Goal: Task Accomplishment & Management: Manage account settings

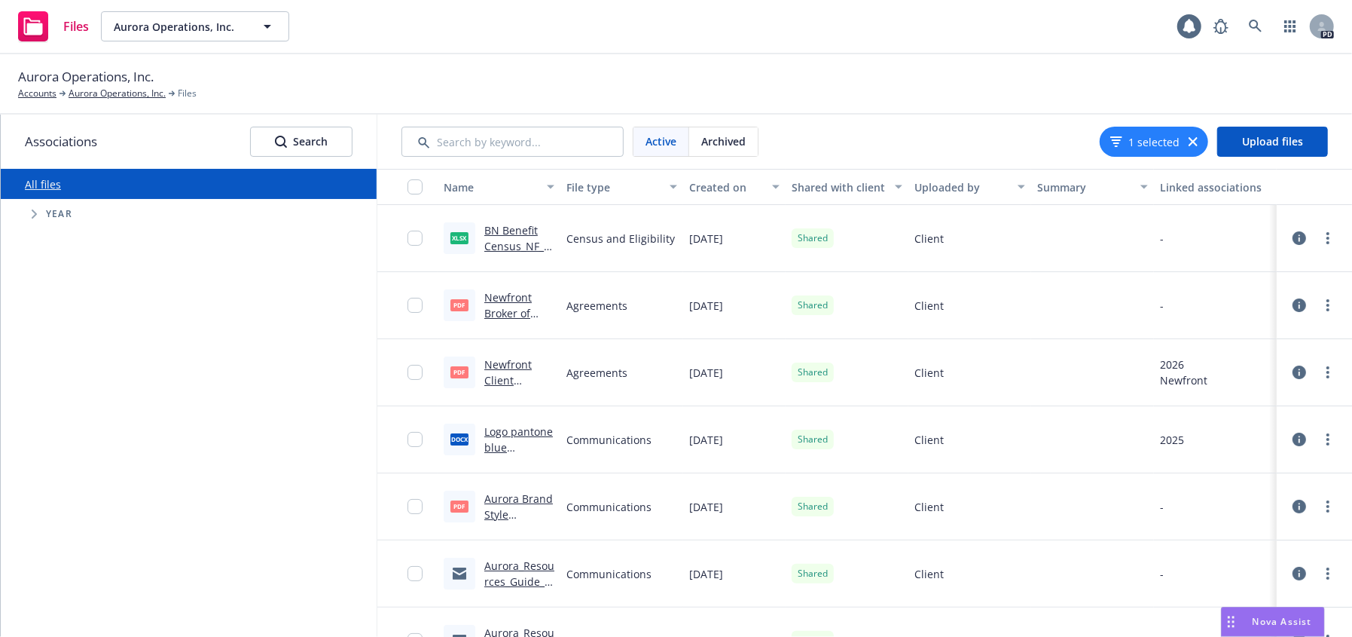
click at [230, 310] on div "All files Accessibility guide for tree Tree Example. Navigate the tree with the…" at bounding box center [189, 403] width 376 height 468
click at [1291, 140] on span "Upload files" at bounding box center [1272, 141] width 61 height 14
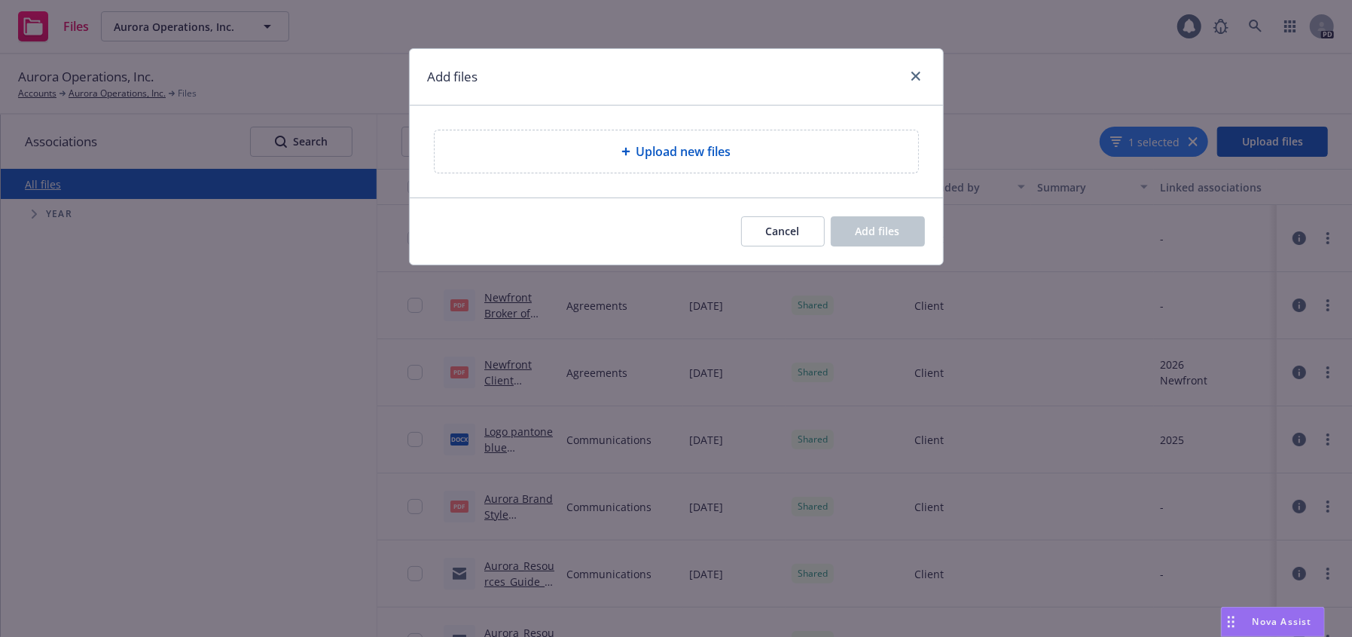
click at [557, 156] on div "Upload new files" at bounding box center [677, 151] width 460 height 18
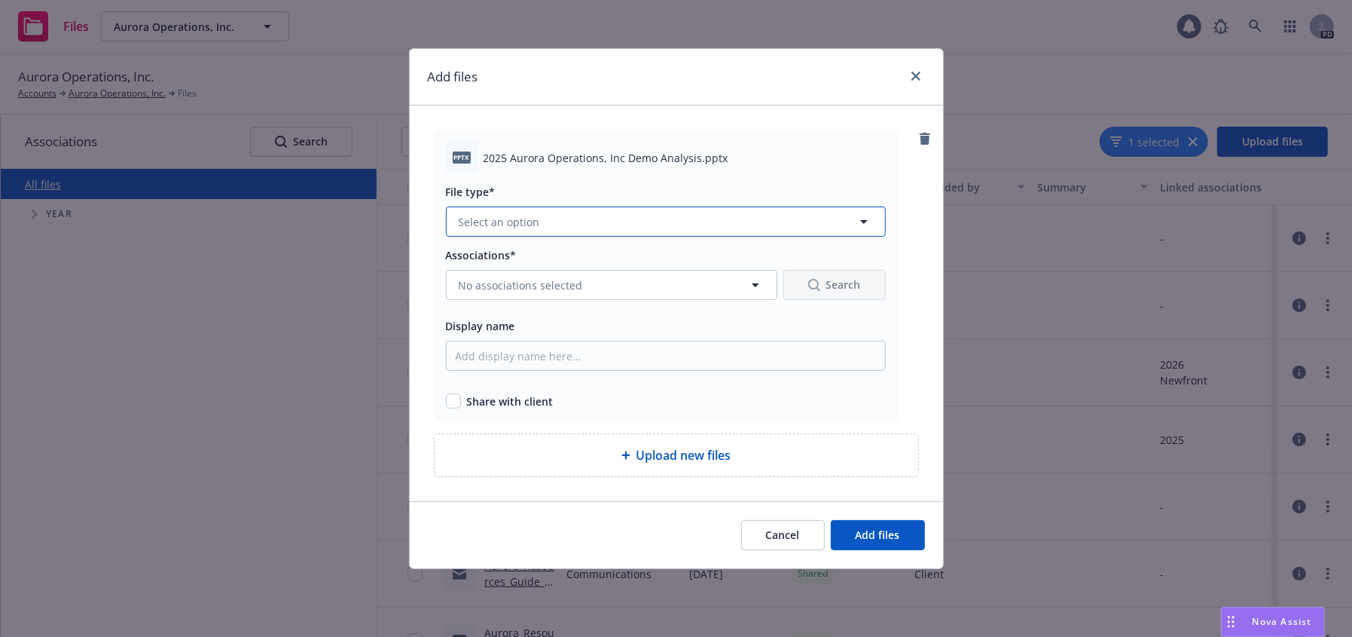
click at [545, 216] on button "Select an option" at bounding box center [666, 221] width 440 height 30
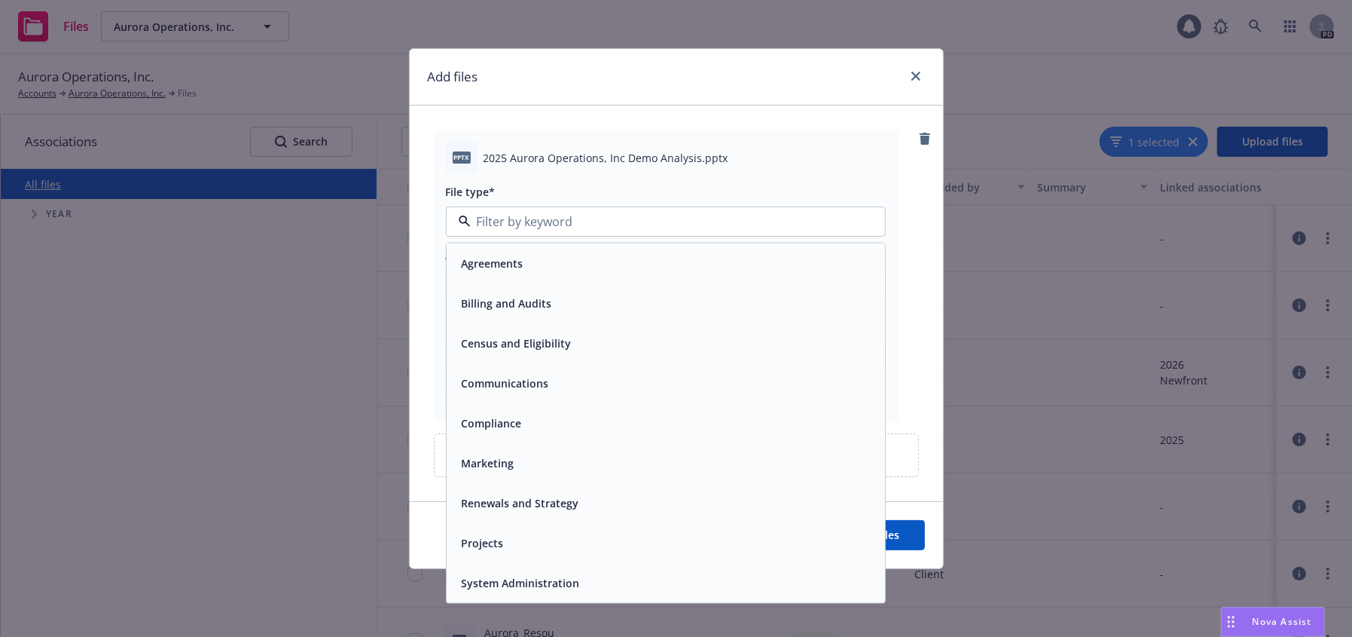
click at [591, 561] on div "Projects" at bounding box center [666, 543] width 438 height 40
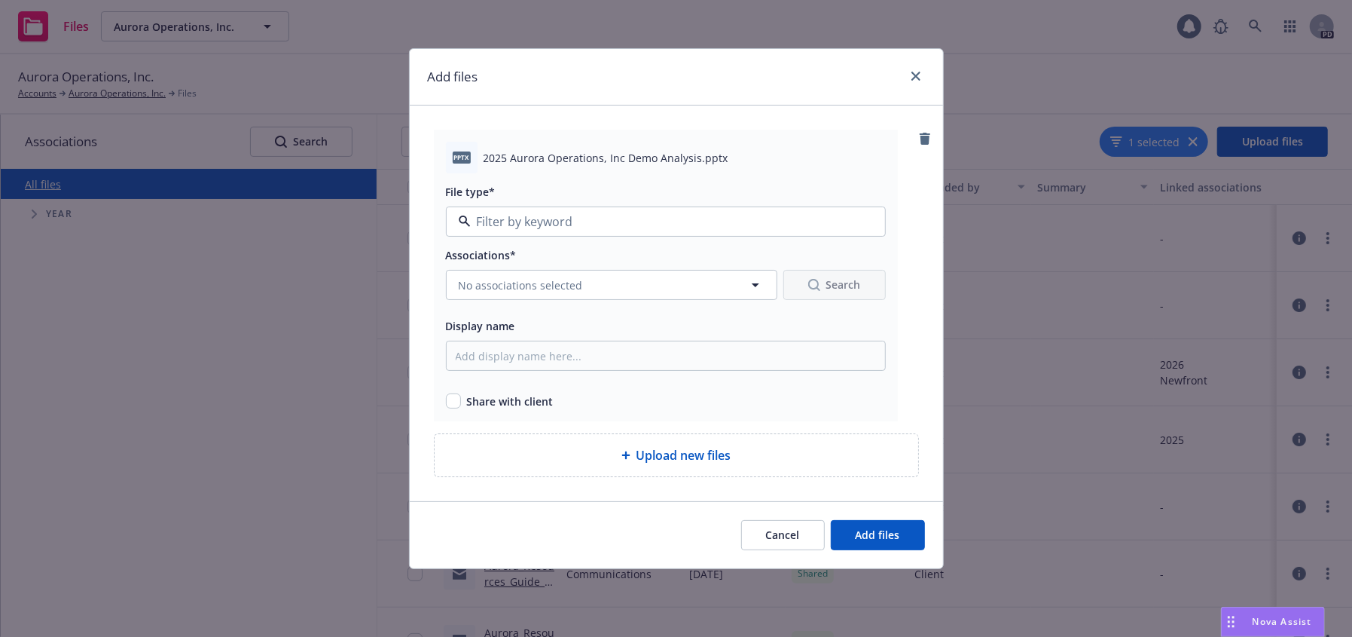
type input "Projects"
click at [573, 216] on span "Projects" at bounding box center [637, 222] width 356 height 16
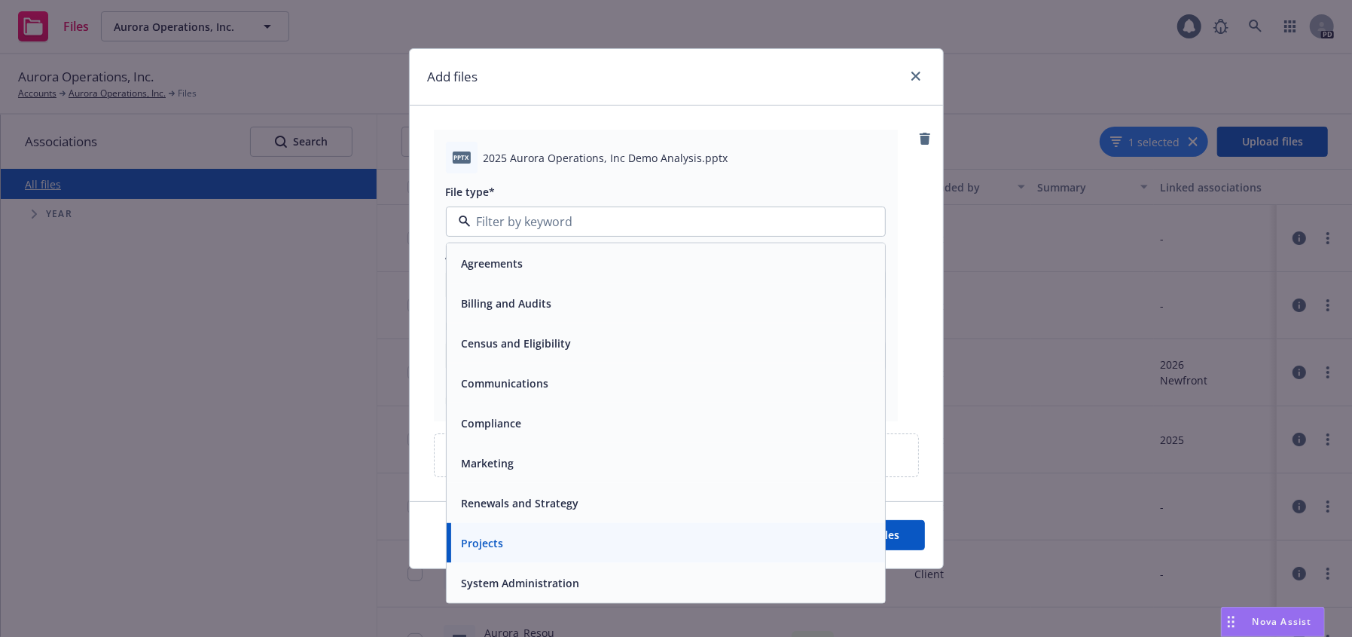
click at [570, 551] on div "Projects" at bounding box center [666, 543] width 420 height 22
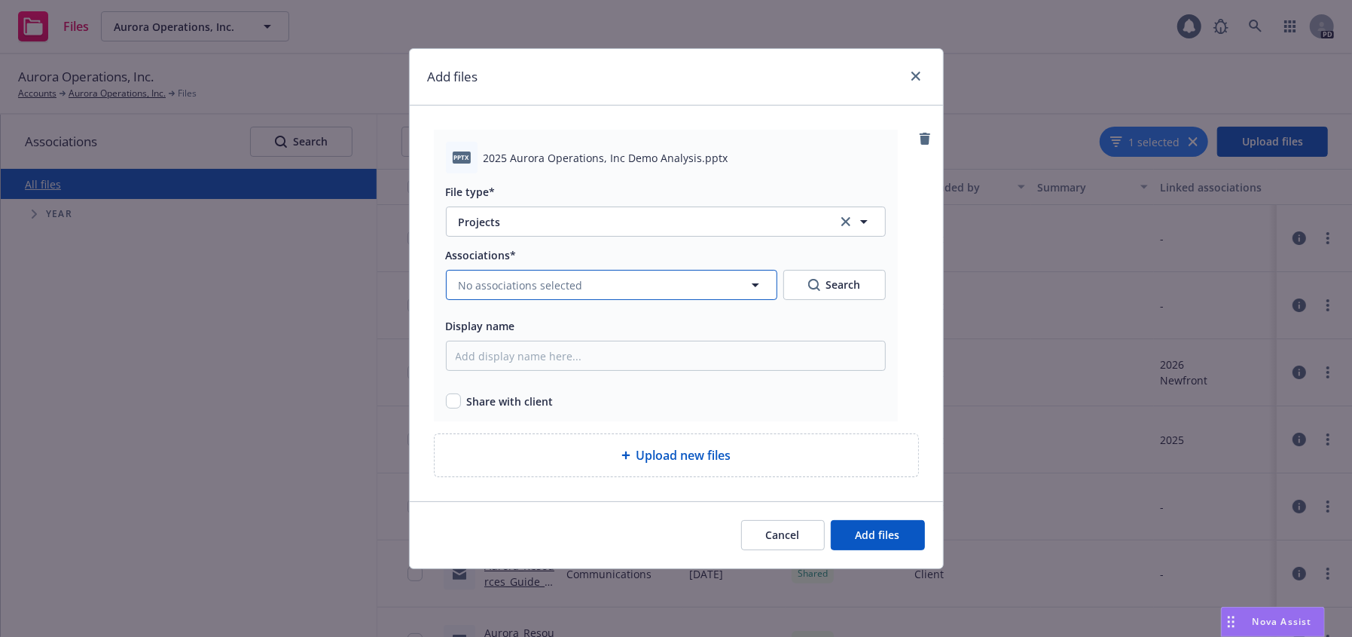
click at [518, 280] on span "No associations selected" at bounding box center [521, 285] width 124 height 16
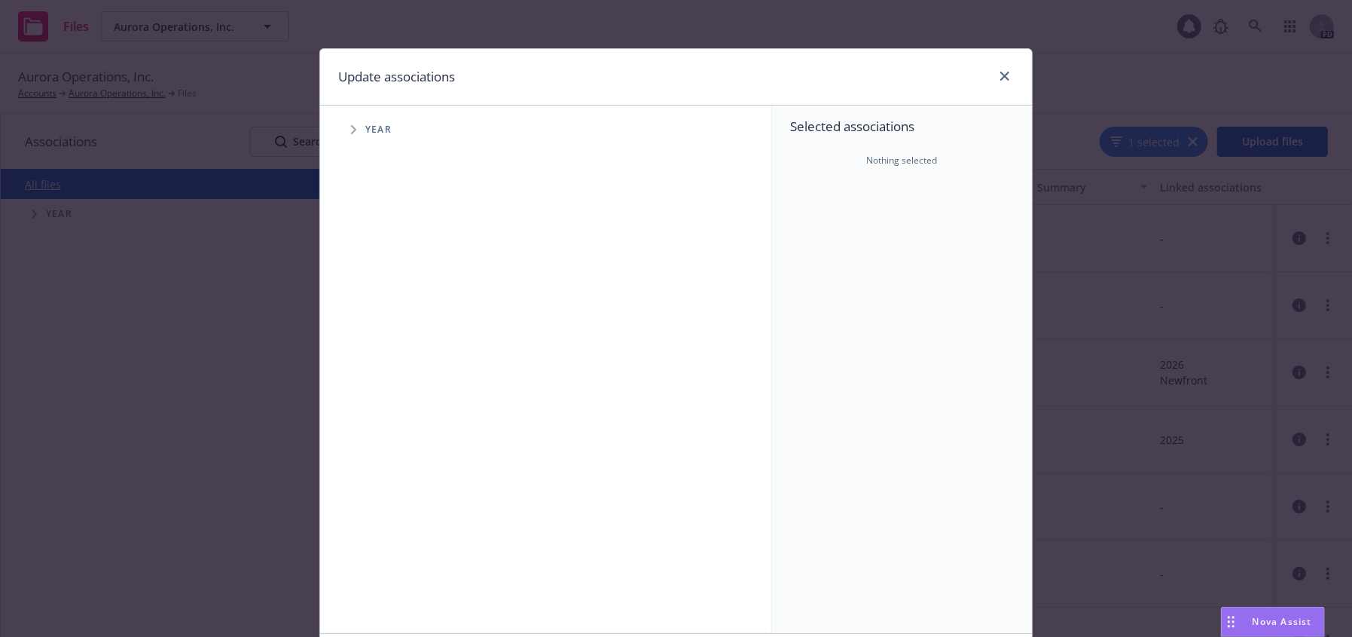
drag, startPoint x: 341, startPoint y: 124, endPoint x: 344, endPoint y: 134, distance: 10.2
click at [343, 127] on span "Tree Example" at bounding box center [353, 130] width 24 height 24
click at [389, 338] on input "Tree Example" at bounding box center [391, 335] width 15 height 15
checkbox input "true"
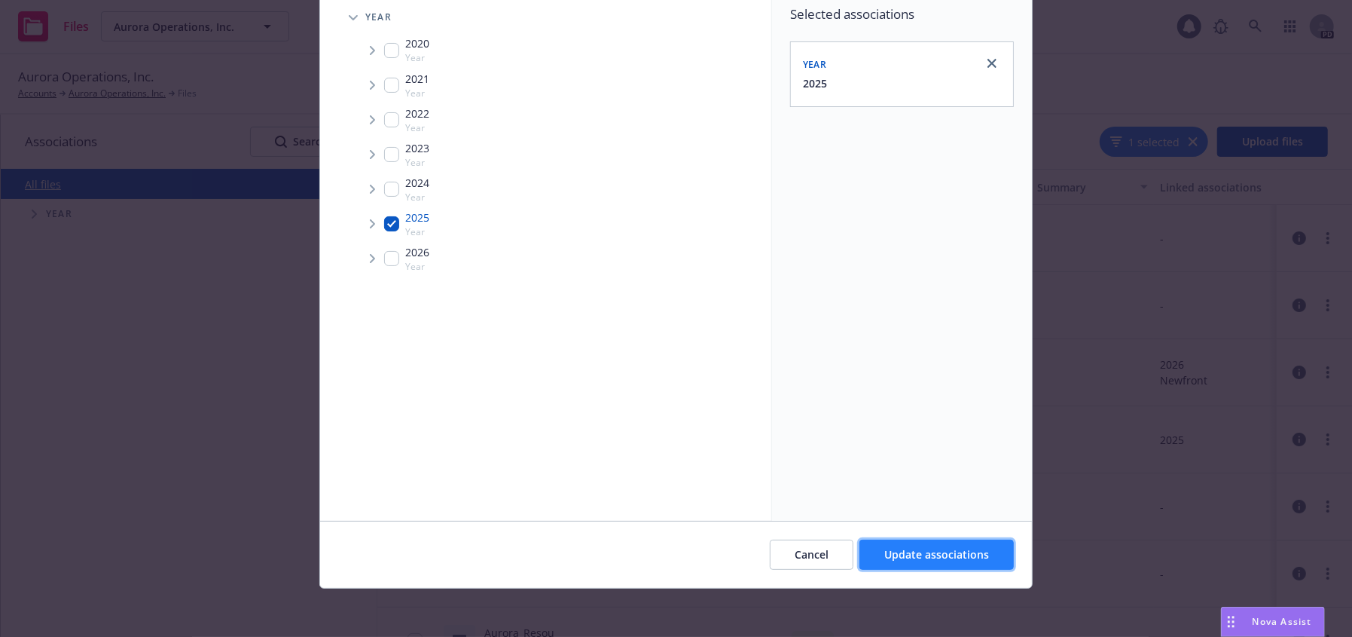
click at [957, 555] on span "Update associations" at bounding box center [936, 554] width 105 height 14
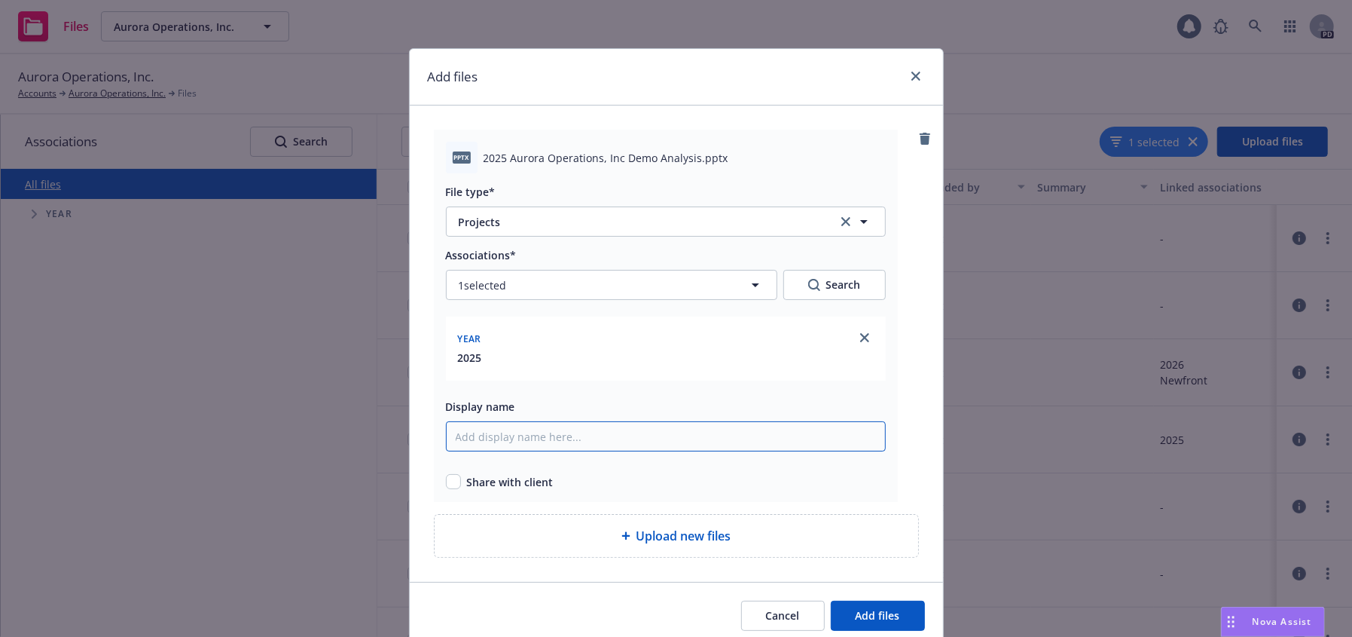
click at [527, 432] on input "Display name" at bounding box center [666, 436] width 440 height 30
drag, startPoint x: 655, startPoint y: 433, endPoint x: 399, endPoint y: 449, distance: 255.9
click at [399, 449] on div "Add files pptx 2025 Aurora Operations, Inc Demo Analysis.pptx File type* Projec…" at bounding box center [676, 318] width 1352 height 637
type input "[DATE] Demographic Analysis"
click at [448, 475] on input "checkbox" at bounding box center [453, 481] width 15 height 15
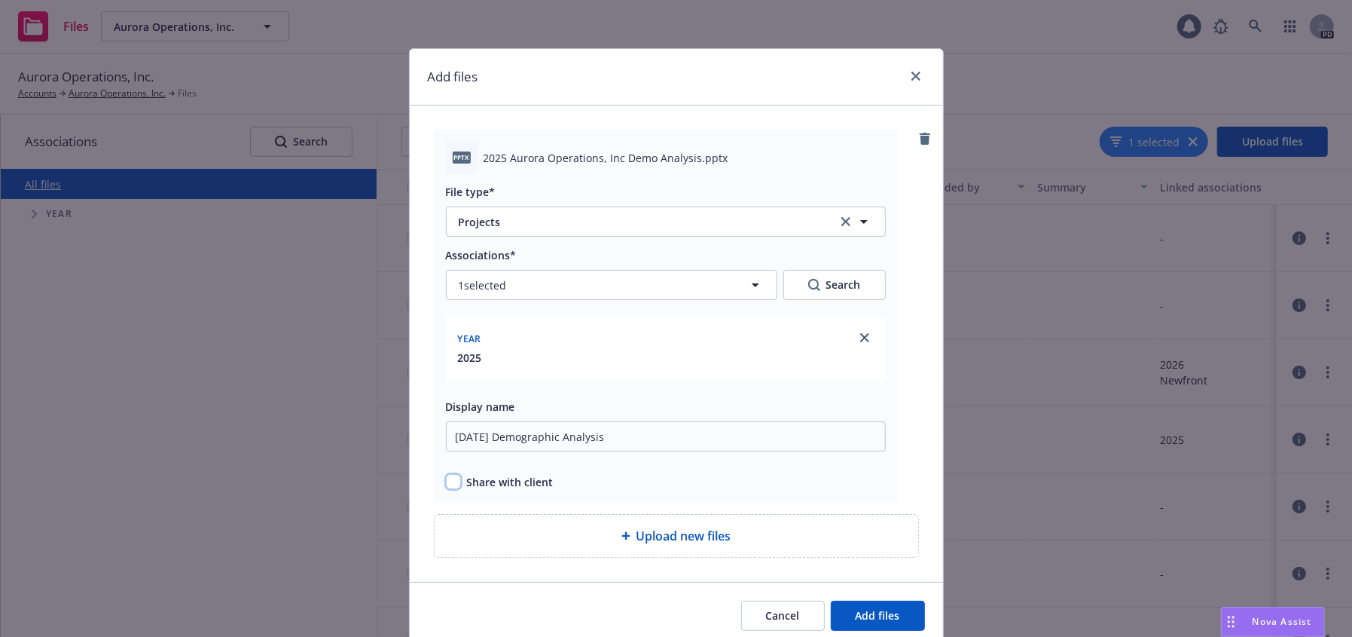
checkbox input "true"
click at [891, 614] on span "Add files" at bounding box center [878, 615] width 44 height 14
